Goal: Task Accomplishment & Management: Use online tool/utility

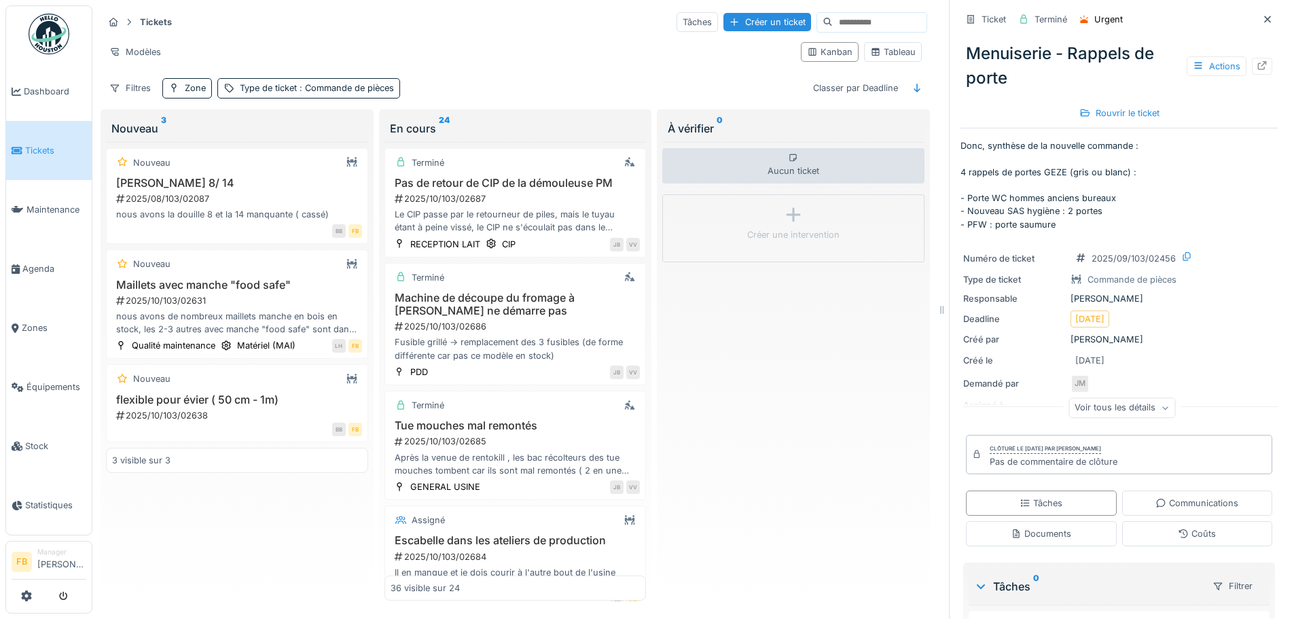
scroll to position [3031, 0]
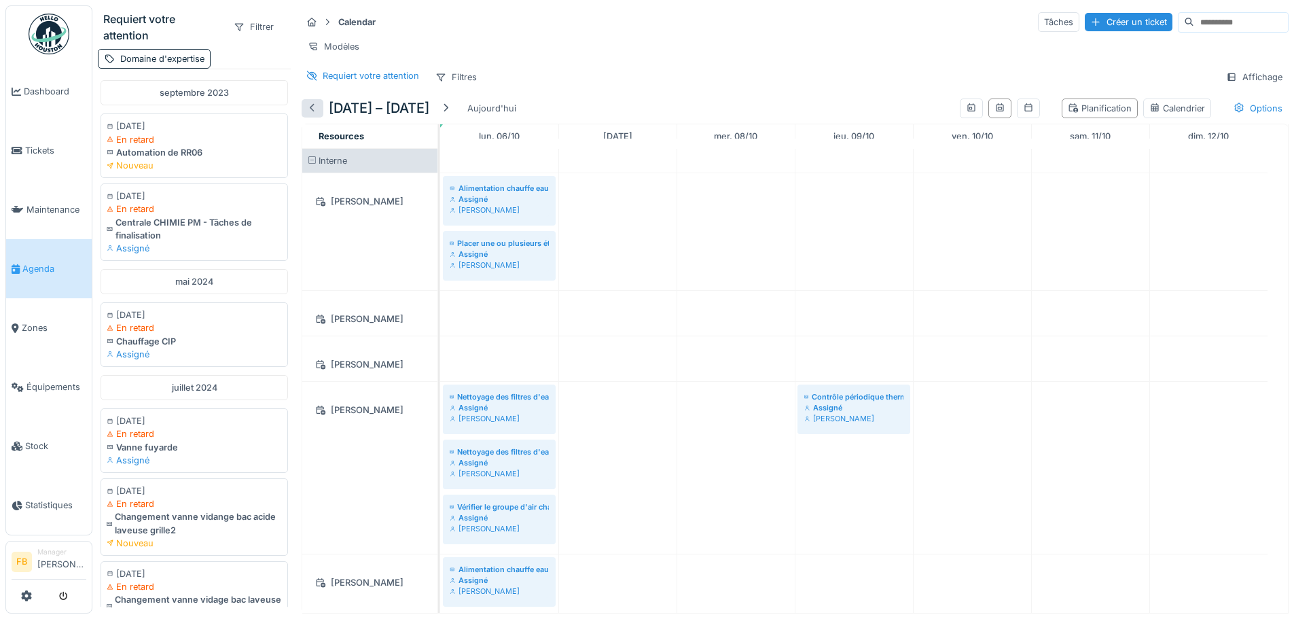
click at [312, 113] on div at bounding box center [312, 108] width 11 height 13
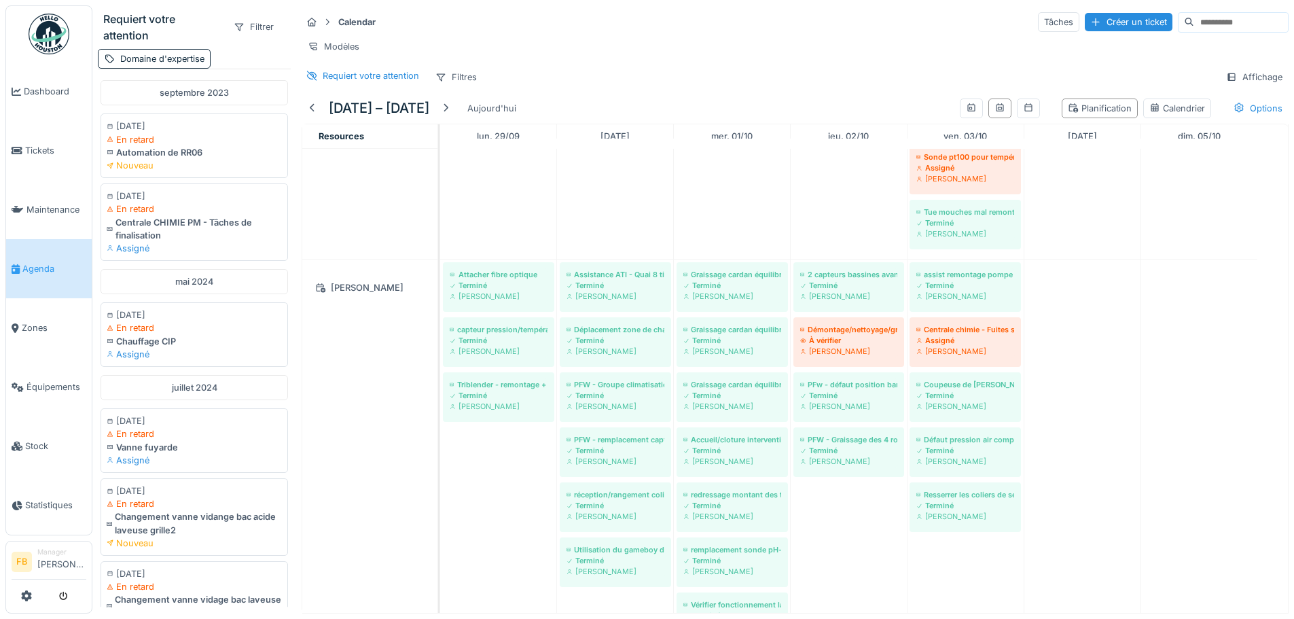
scroll to position [1563, 0]
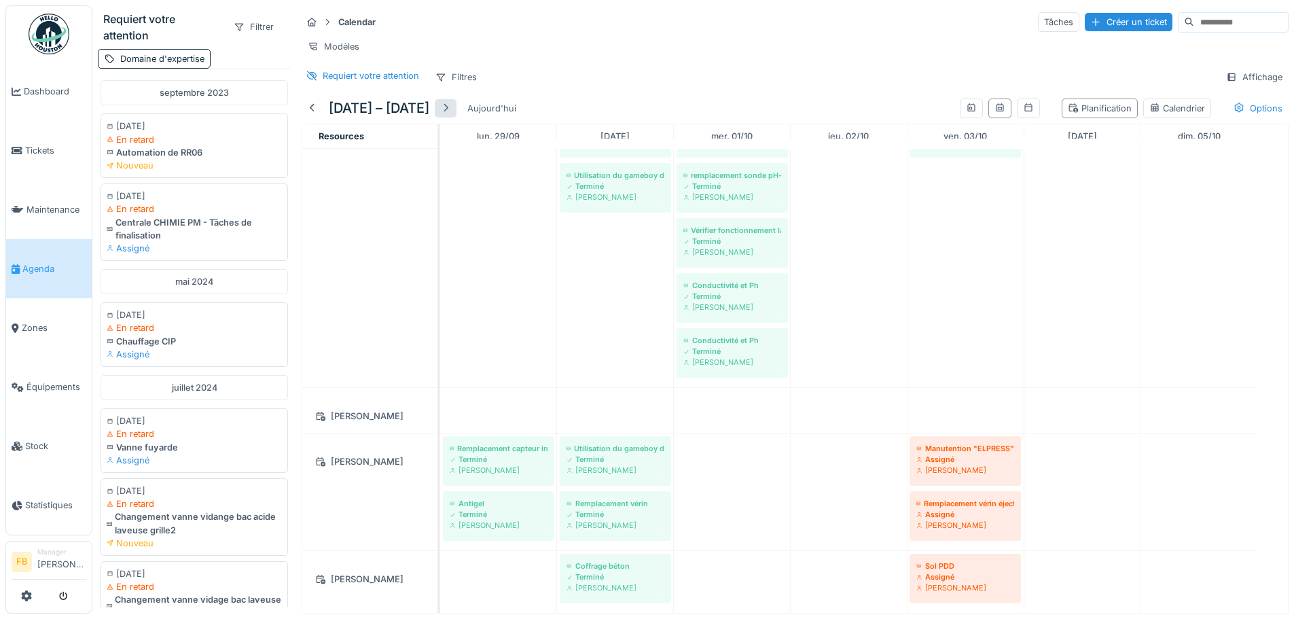
click at [451, 105] on div at bounding box center [445, 108] width 11 height 13
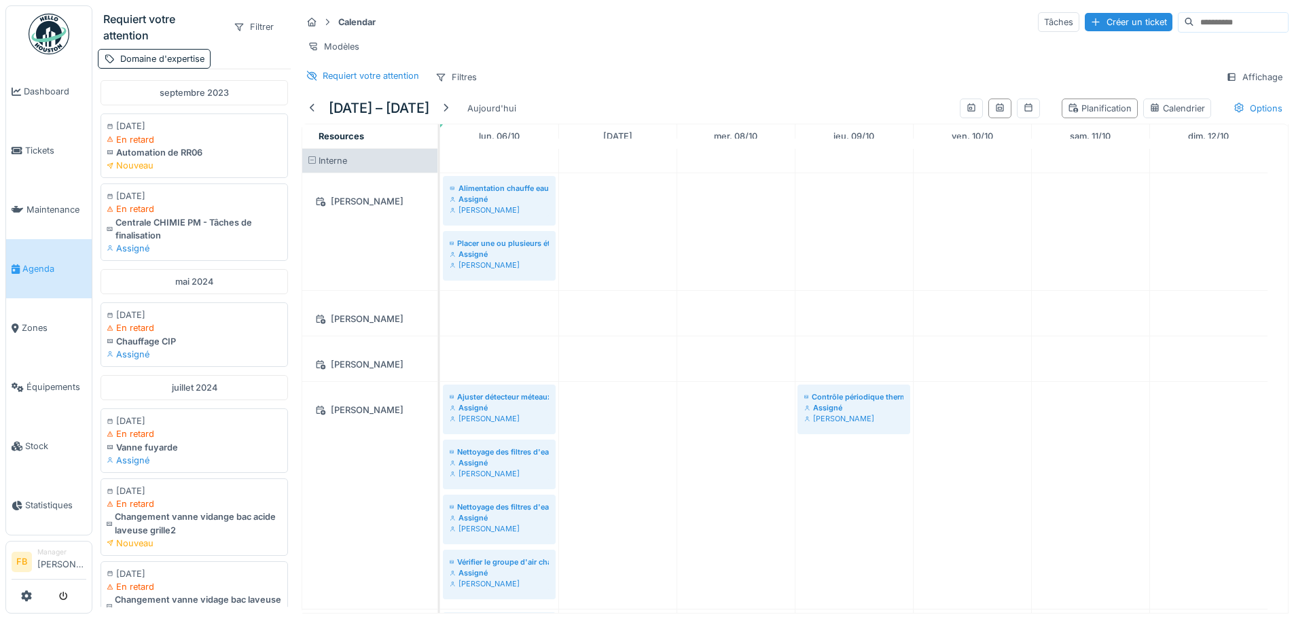
scroll to position [0, 0]
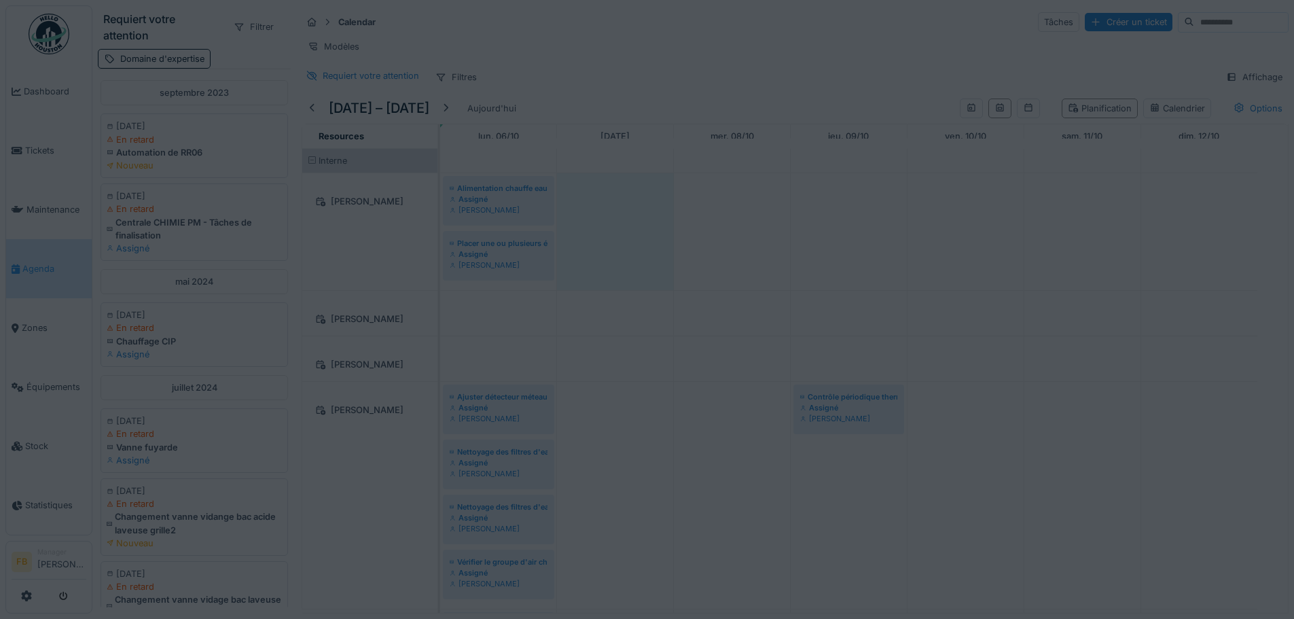
click at [611, 226] on div at bounding box center [647, 309] width 1294 height 619
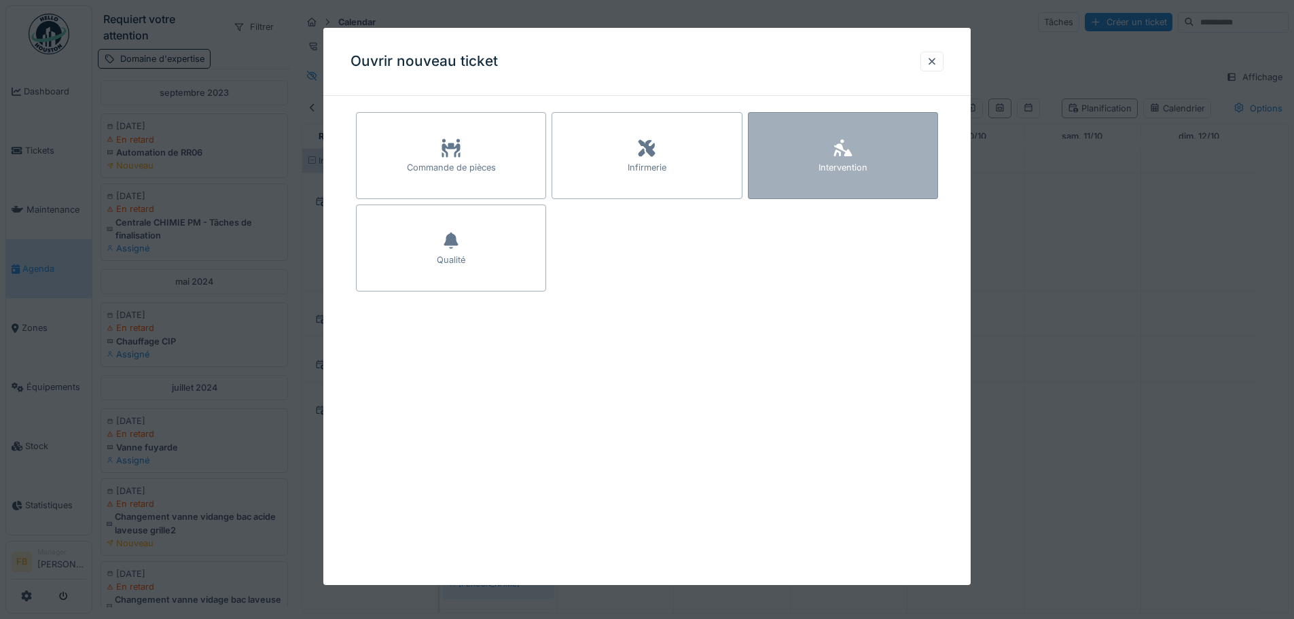
click at [826, 171] on div "Intervention" at bounding box center [843, 167] width 49 height 13
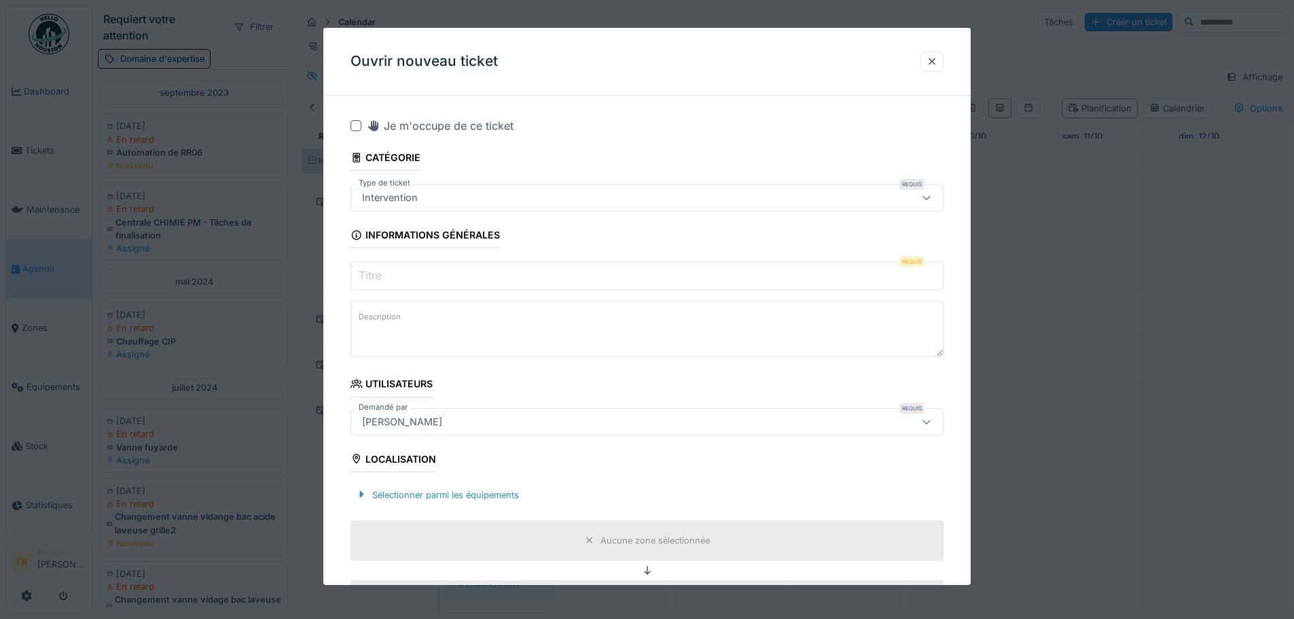
click at [525, 277] on input "Titre" at bounding box center [647, 276] width 593 height 29
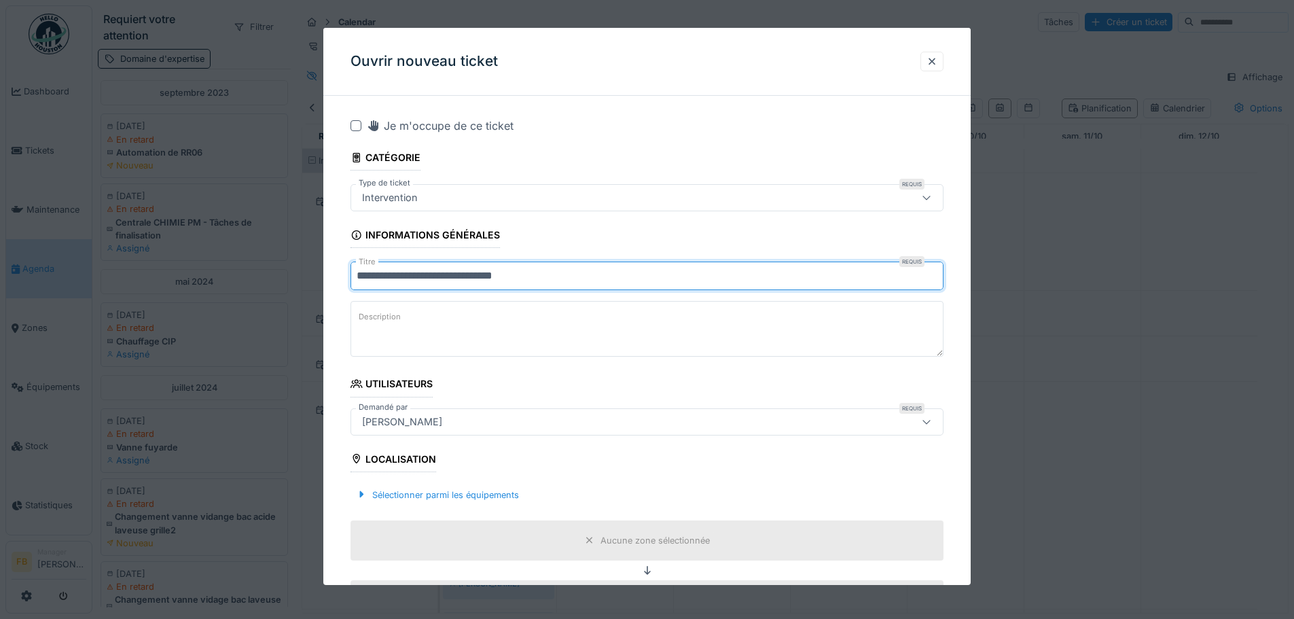
type input "**********"
